Goal: Use online tool/utility

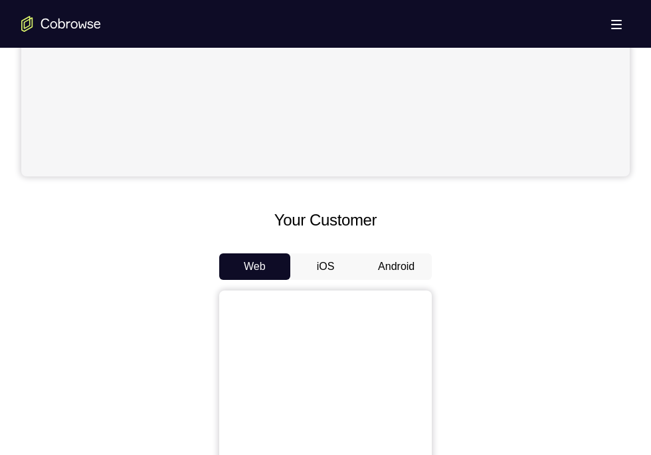
scroll to position [456, 0]
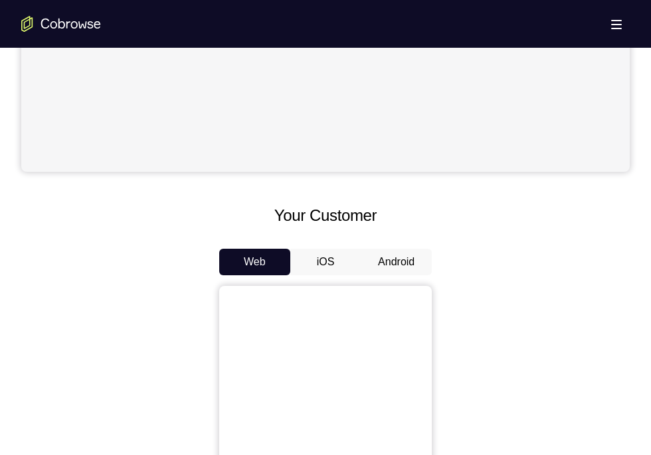
click at [394, 265] on button "Android" at bounding box center [396, 262] width 71 height 27
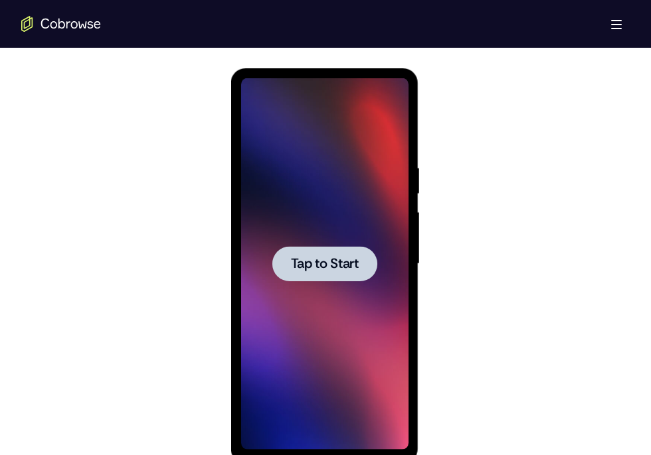
scroll to position [0, 0]
click at [311, 264] on span "Tap to Start" at bounding box center [324, 264] width 68 height 13
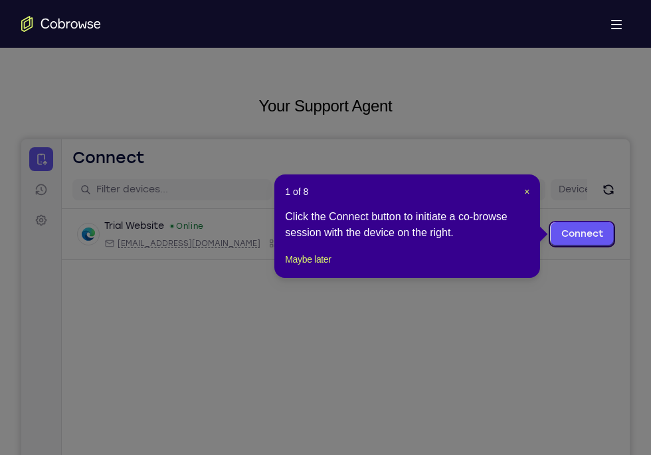
scroll to position [44, 0]
click at [527, 195] on span "×" at bounding box center [526, 191] width 5 height 11
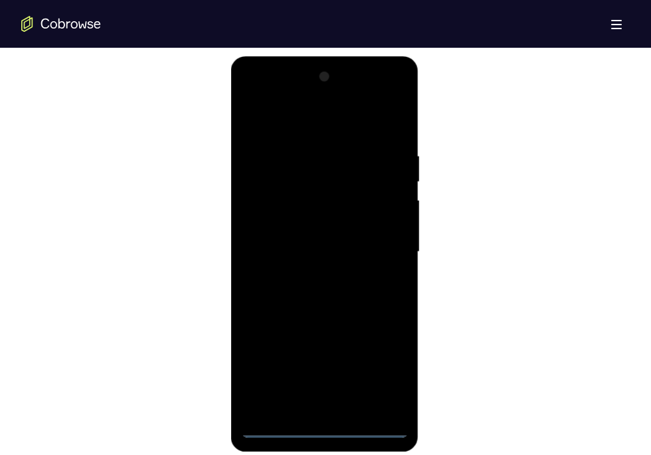
scroll to position [700, 0]
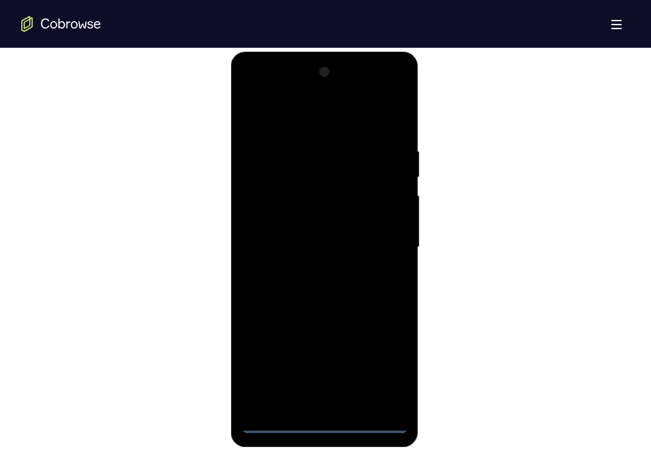
click at [322, 421] on div at bounding box center [323, 248] width 167 height 372
click at [384, 361] on div at bounding box center [323, 248] width 167 height 372
click at [323, 115] on div at bounding box center [323, 248] width 167 height 372
click at [379, 243] on div at bounding box center [323, 248] width 167 height 372
click at [309, 274] on div at bounding box center [323, 248] width 167 height 372
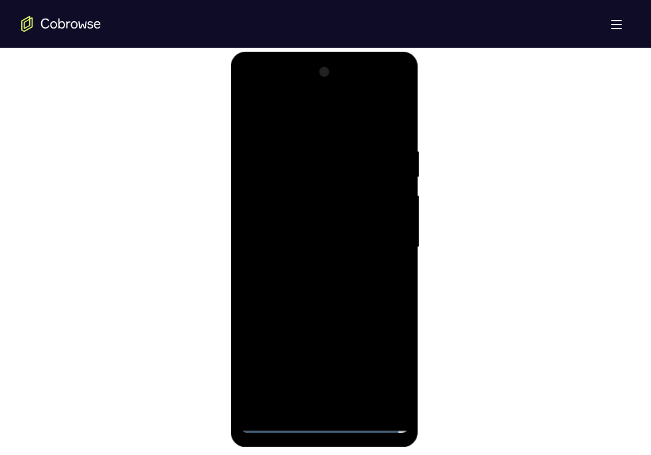
click at [299, 233] on div at bounding box center [323, 248] width 167 height 372
click at [311, 267] on div at bounding box center [323, 248] width 167 height 372
click at [307, 188] on div at bounding box center [323, 248] width 167 height 372
click at [297, 189] on div at bounding box center [323, 248] width 167 height 372
click at [290, 192] on div at bounding box center [323, 248] width 167 height 372
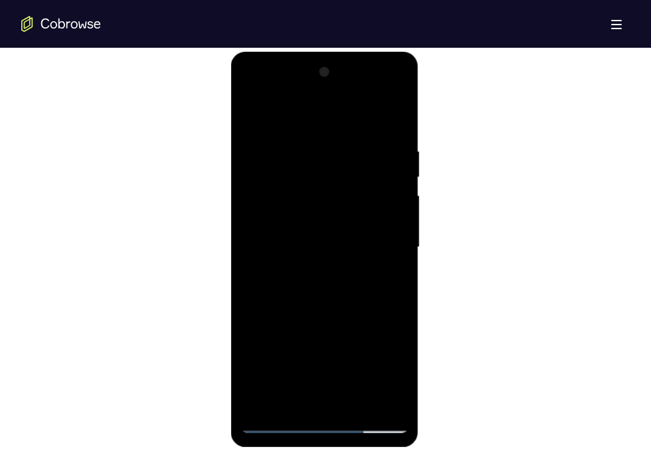
click at [310, 225] on div at bounding box center [323, 248] width 167 height 372
click at [307, 272] on div at bounding box center [323, 248] width 167 height 372
click at [323, 318] on div at bounding box center [323, 248] width 167 height 372
click at [299, 187] on div at bounding box center [323, 248] width 167 height 372
click at [296, 195] on div at bounding box center [323, 248] width 167 height 372
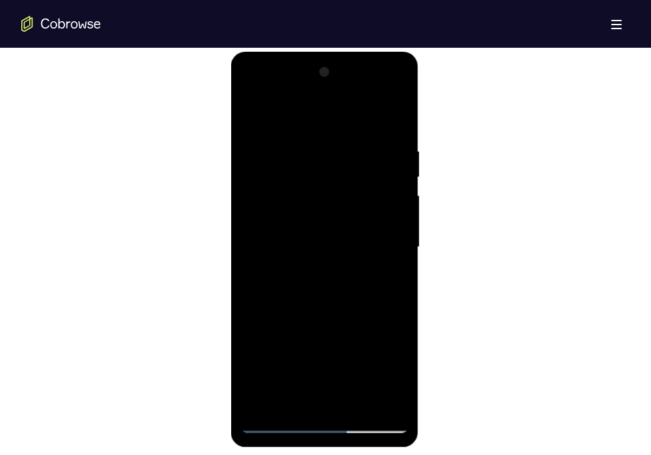
click at [289, 215] on div at bounding box center [323, 248] width 167 height 372
click at [311, 273] on div at bounding box center [323, 248] width 167 height 372
click at [295, 238] on div at bounding box center [323, 248] width 167 height 372
click at [279, 220] on div at bounding box center [323, 248] width 167 height 372
click at [279, 244] on div at bounding box center [323, 248] width 167 height 372
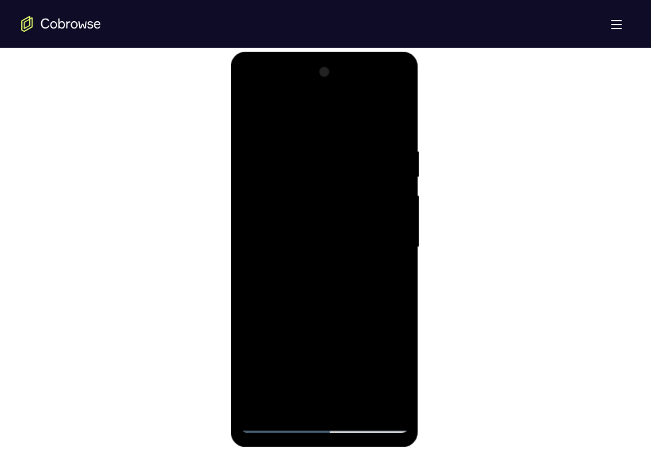
click at [335, 282] on div at bounding box center [323, 248] width 167 height 372
click at [390, 262] on div at bounding box center [323, 248] width 167 height 372
click at [306, 250] on div at bounding box center [323, 248] width 167 height 372
click at [316, 287] on div at bounding box center [323, 248] width 167 height 372
click at [341, 293] on div at bounding box center [323, 248] width 167 height 372
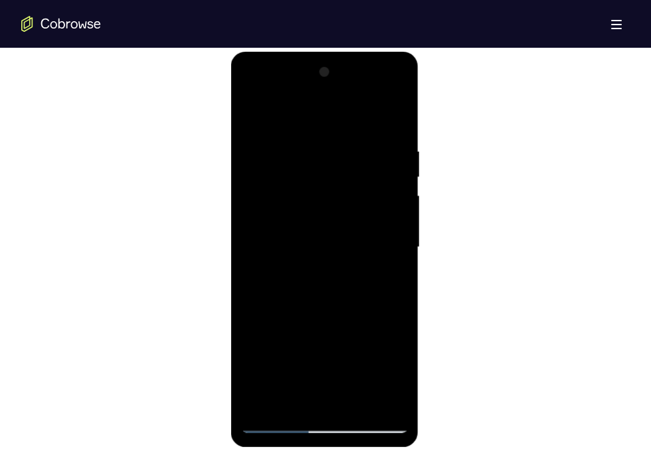
click at [329, 285] on div at bounding box center [323, 248] width 167 height 372
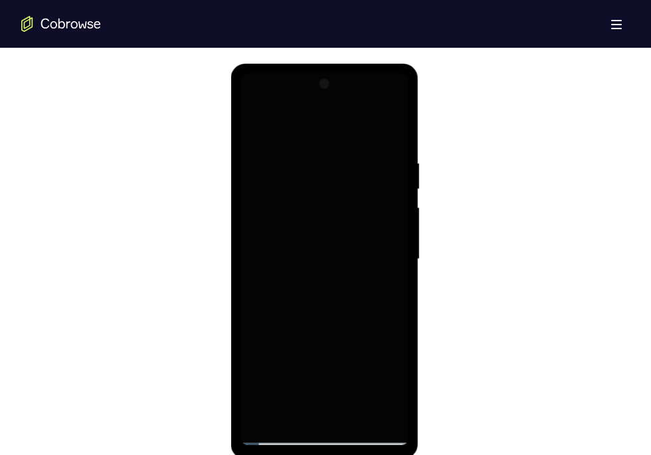
scroll to position [691, 0]
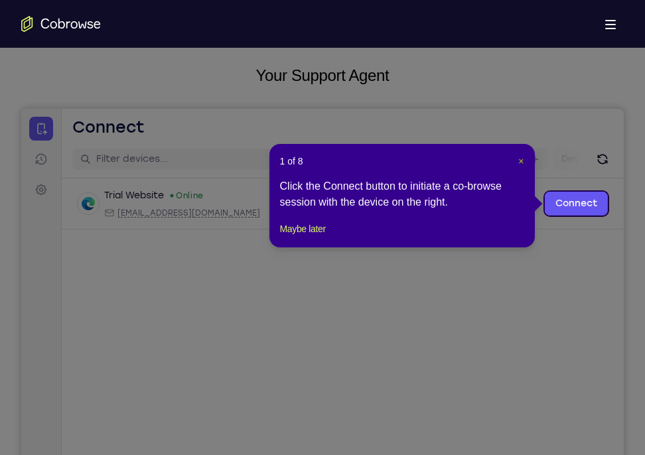
drag, startPoint x: 521, startPoint y: 162, endPoint x: 373, endPoint y: 159, distance: 147.4
click at [521, 162] on span "×" at bounding box center [521, 161] width 5 height 11
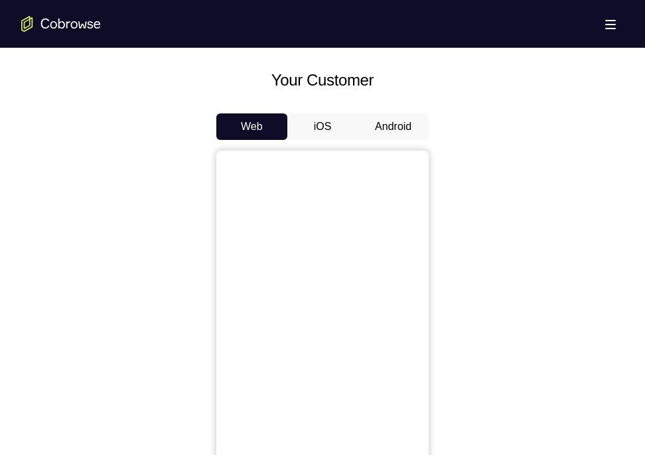
scroll to position [589, 0]
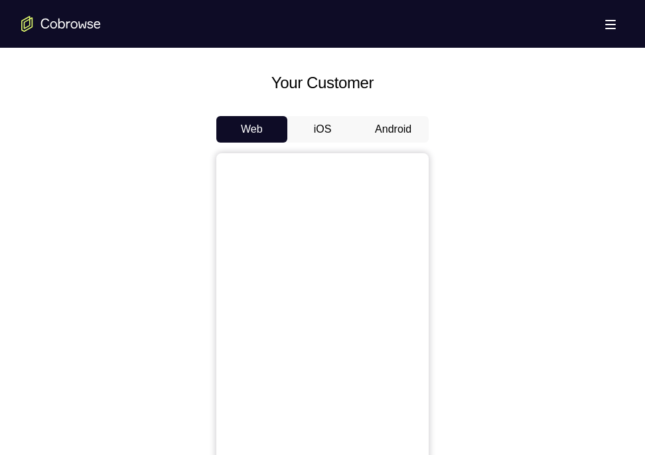
click at [368, 139] on button "Android" at bounding box center [393, 129] width 71 height 27
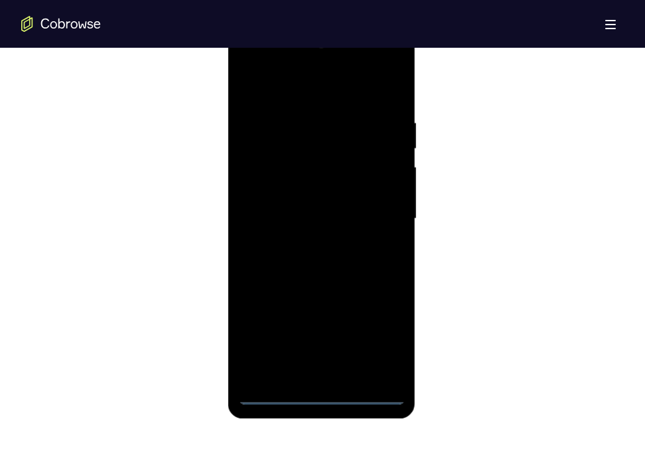
scroll to position [699, 0]
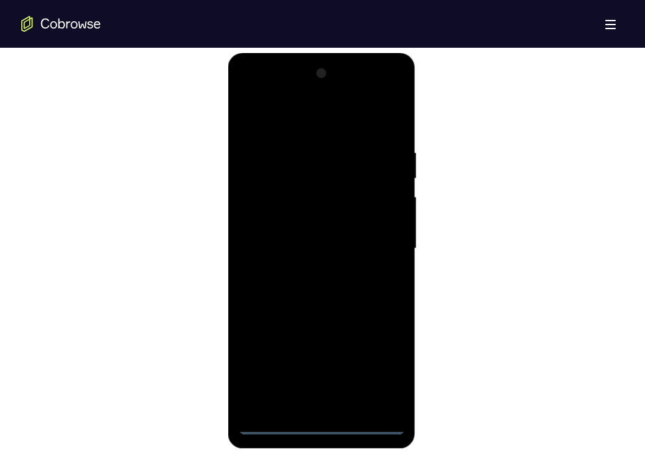
click at [313, 425] on div at bounding box center [321, 249] width 167 height 372
click at [370, 364] on div at bounding box center [321, 249] width 167 height 372
click at [307, 124] on div at bounding box center [321, 249] width 167 height 372
click at [376, 247] on div at bounding box center [321, 249] width 167 height 372
click at [307, 277] on div at bounding box center [321, 249] width 167 height 372
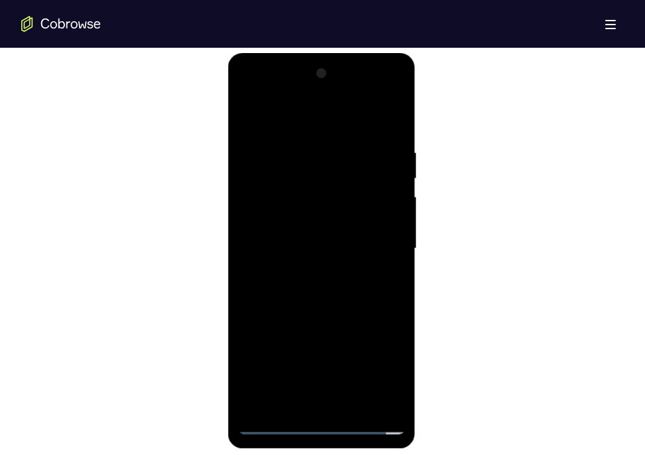
click at [321, 316] on div at bounding box center [321, 249] width 167 height 372
click at [287, 185] on div at bounding box center [321, 249] width 167 height 372
click at [294, 193] on div at bounding box center [321, 249] width 167 height 372
click at [306, 198] on div at bounding box center [321, 249] width 167 height 372
click at [285, 221] on div at bounding box center [321, 249] width 167 height 372
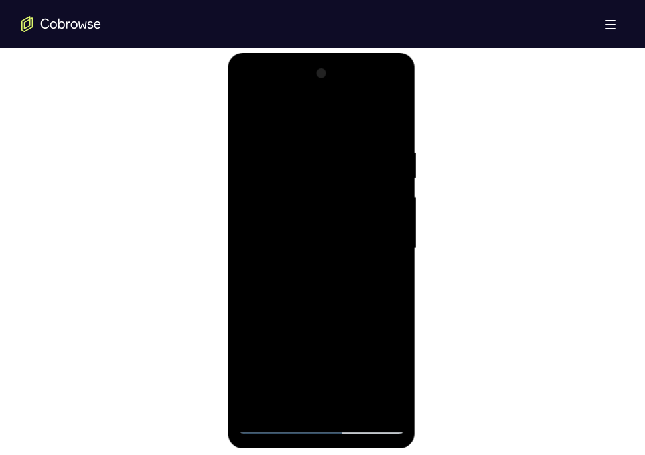
click at [309, 275] on div at bounding box center [321, 249] width 167 height 372
click at [293, 241] on div at bounding box center [321, 249] width 167 height 372
